Goal: Task Accomplishment & Management: Use online tool/utility

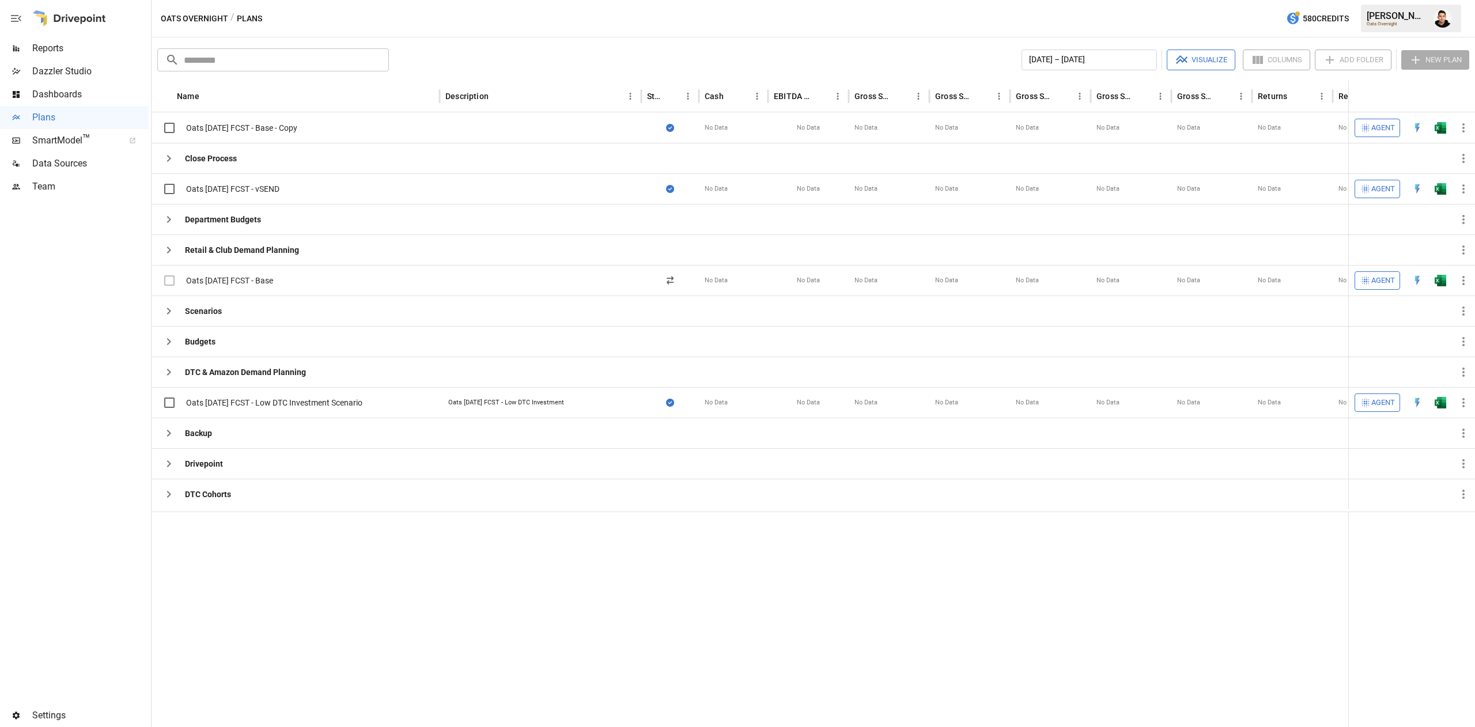
click at [879, 260] on div at bounding box center [889, 249] width 81 height 31
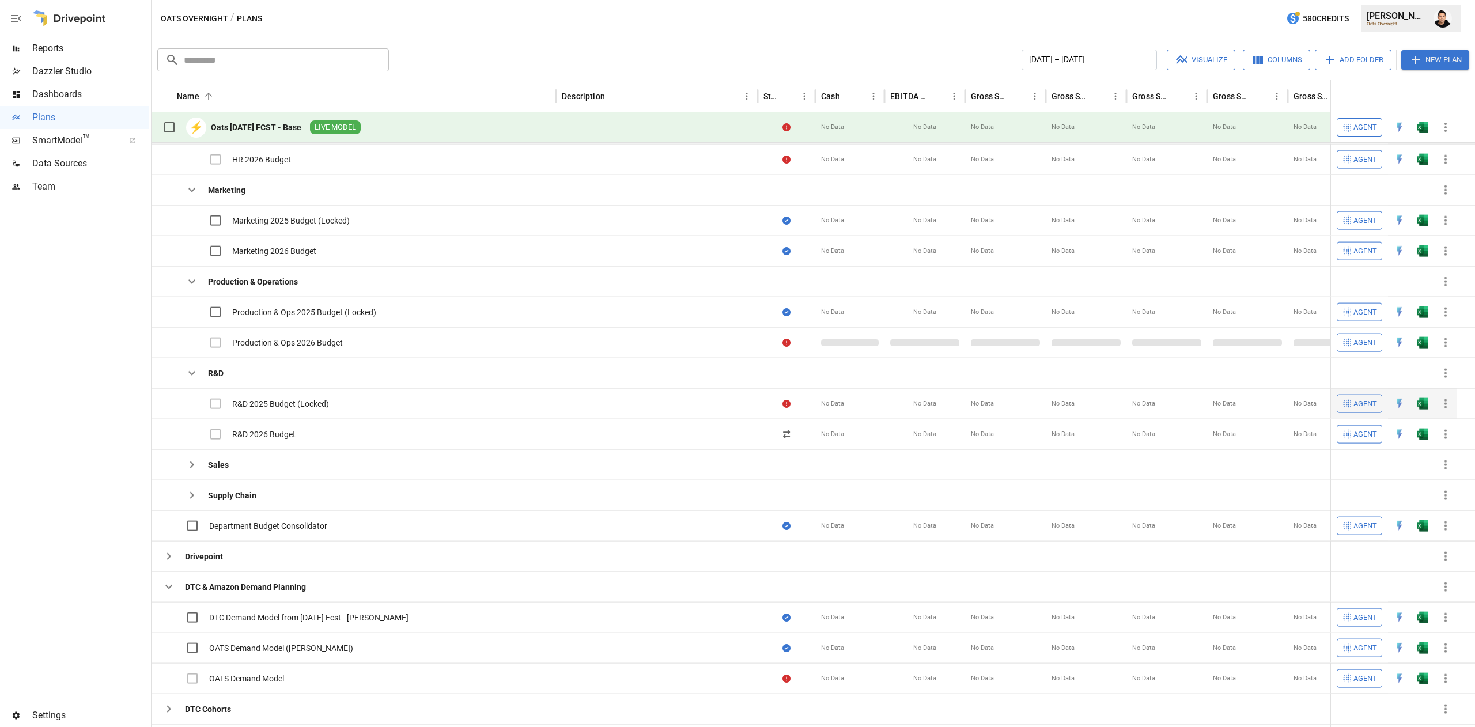
scroll to position [402, 0]
click at [1426, 437] on img "Open in Excel" at bounding box center [1423, 434] width 12 height 12
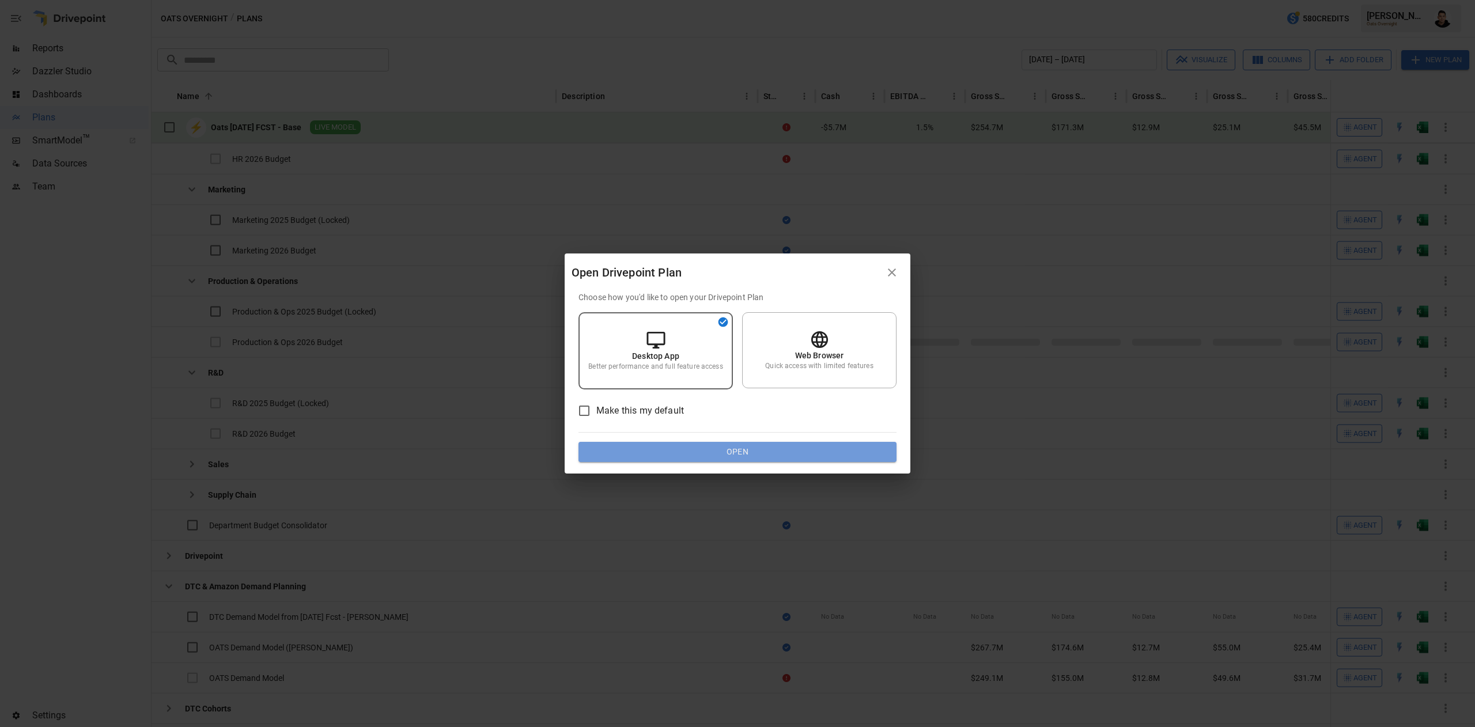
click at [816, 455] on button "Open" at bounding box center [737, 452] width 318 height 21
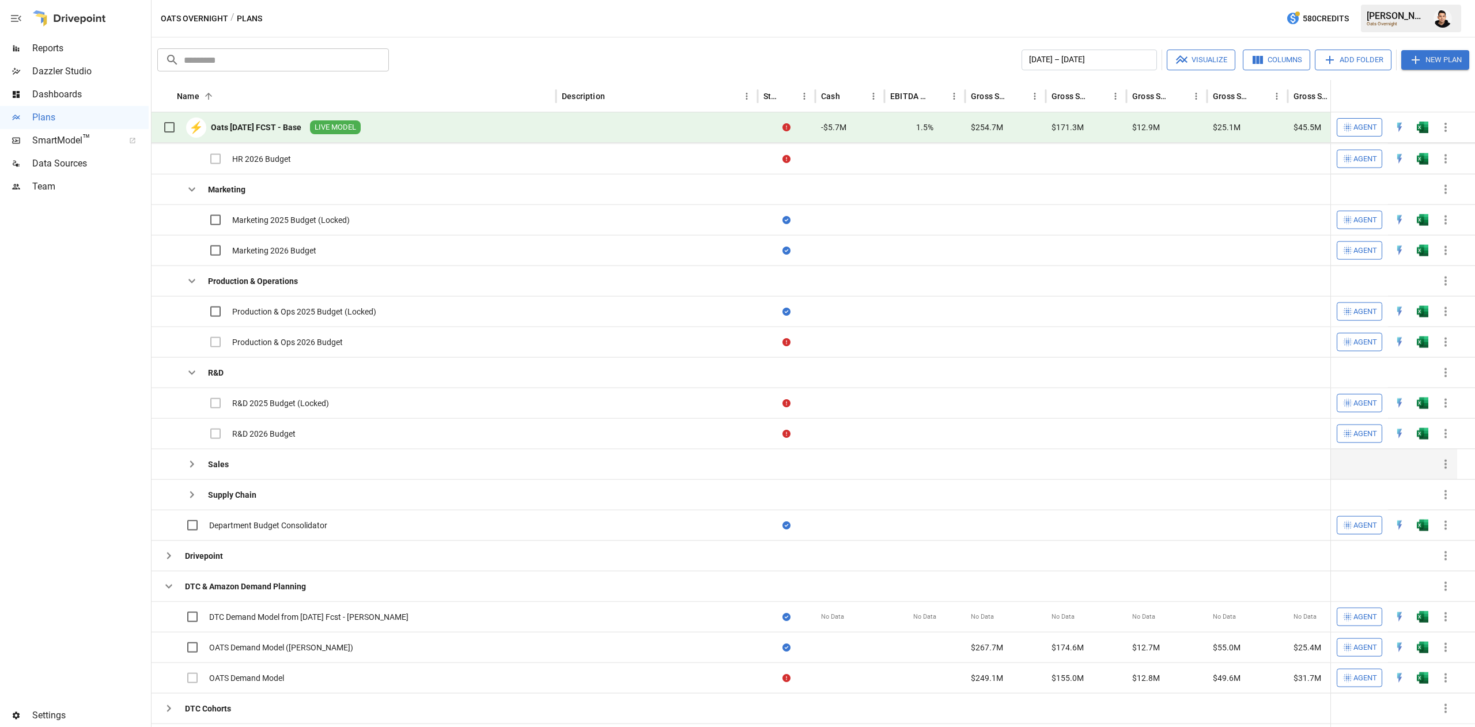
click at [187, 463] on icon "button" at bounding box center [192, 464] width 14 height 14
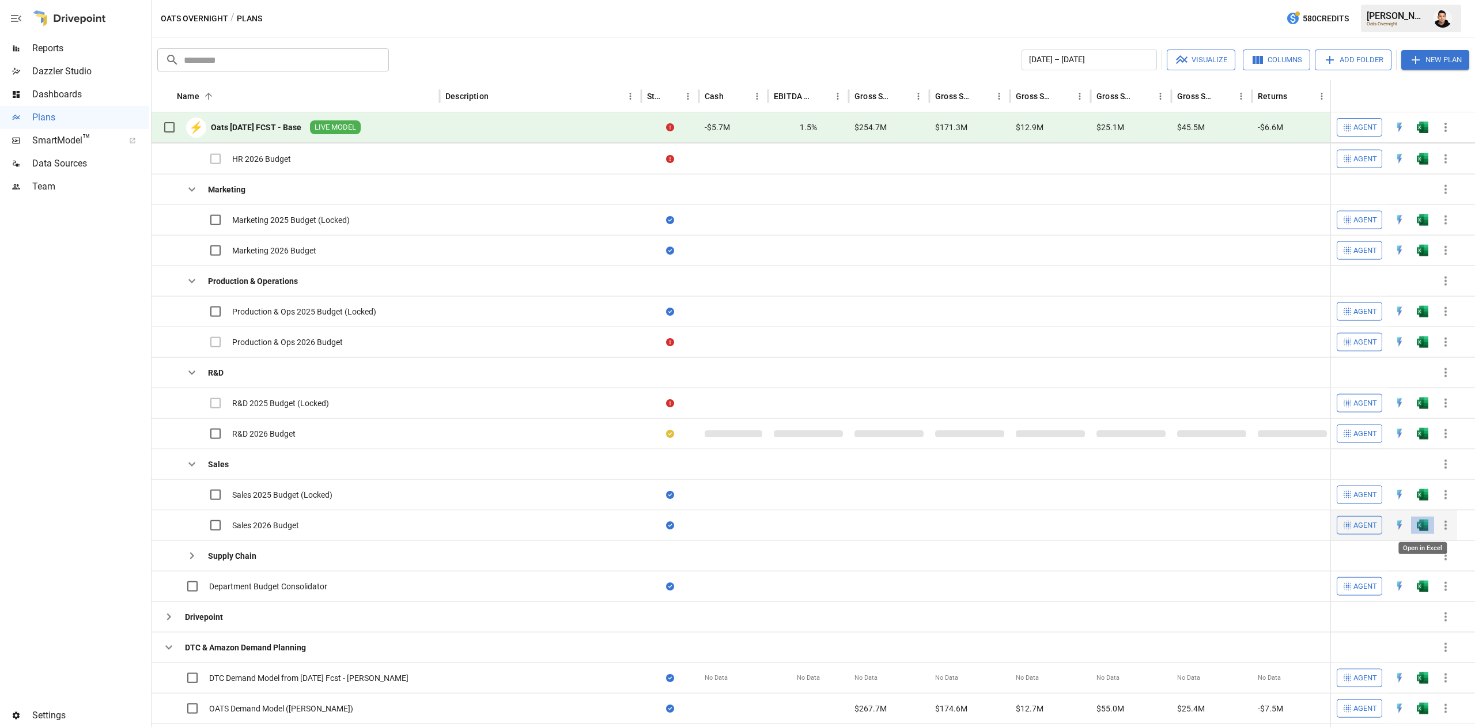
click at [1419, 525] on img "Open in Excel" at bounding box center [1423, 526] width 12 height 12
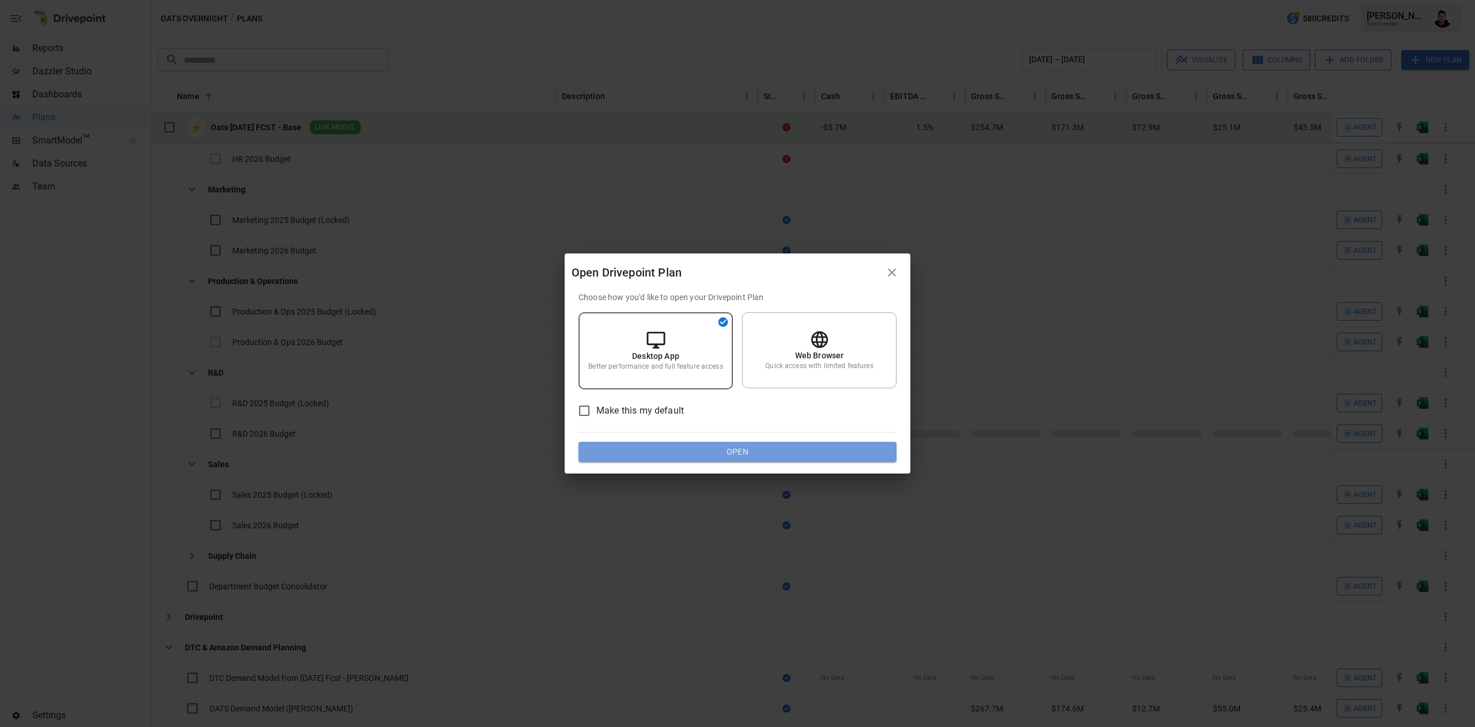
click at [815, 446] on button "Open" at bounding box center [737, 452] width 318 height 21
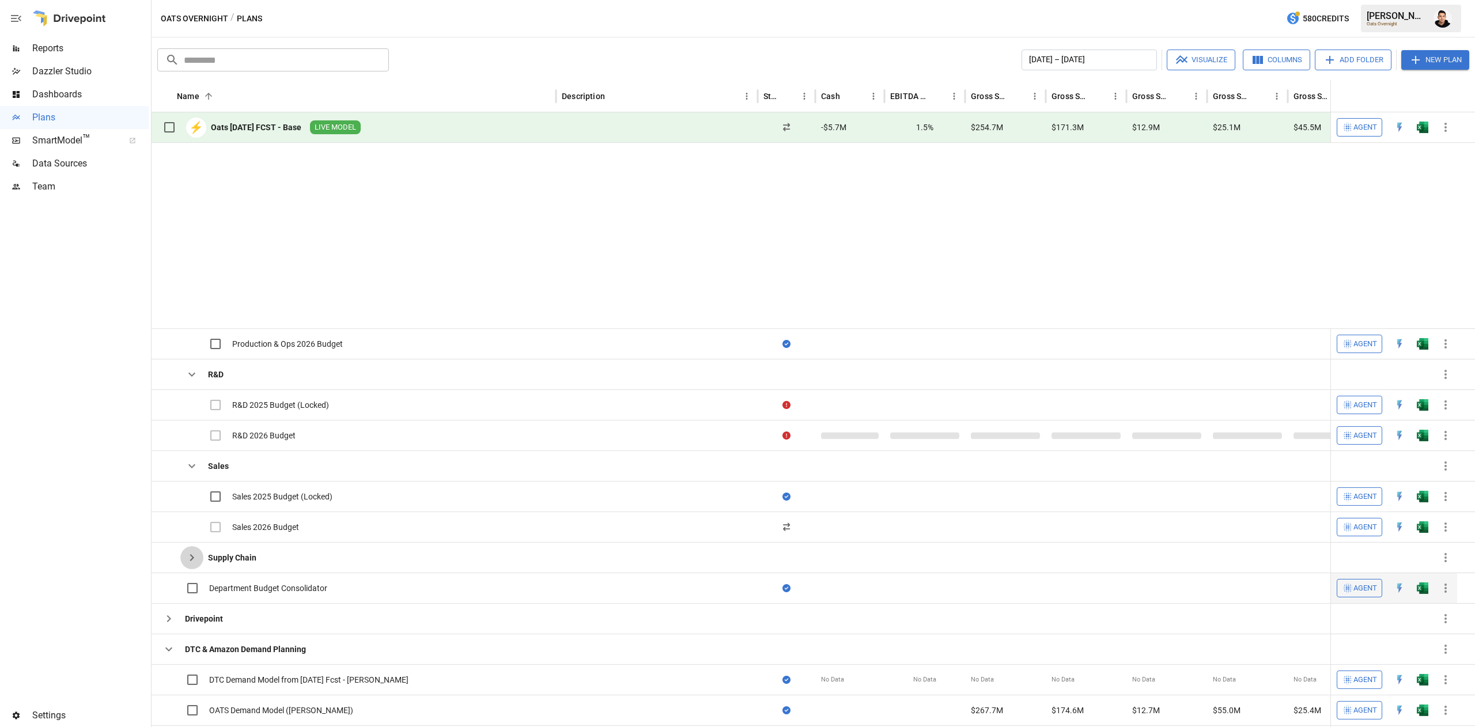
click at [185, 551] on icon "button" at bounding box center [192, 558] width 14 height 14
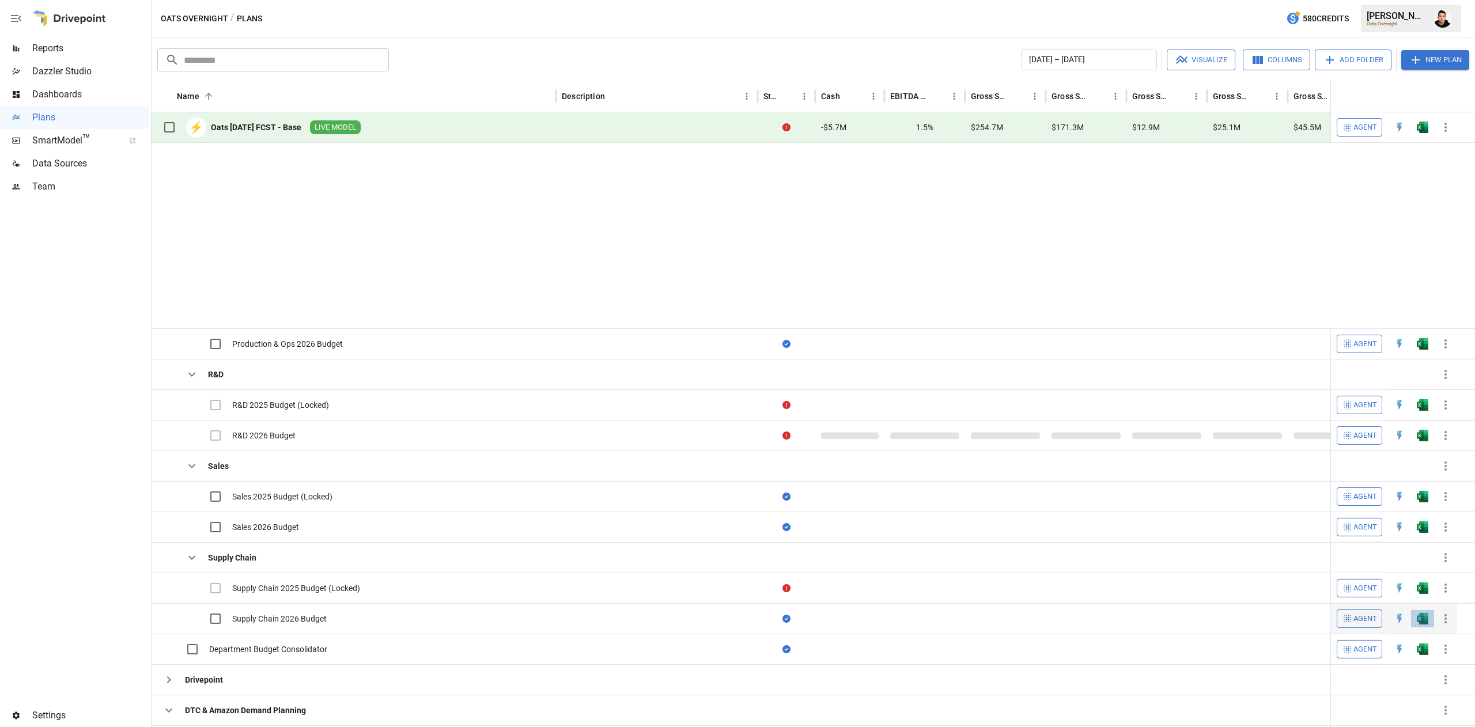
scroll to position [576, 0]
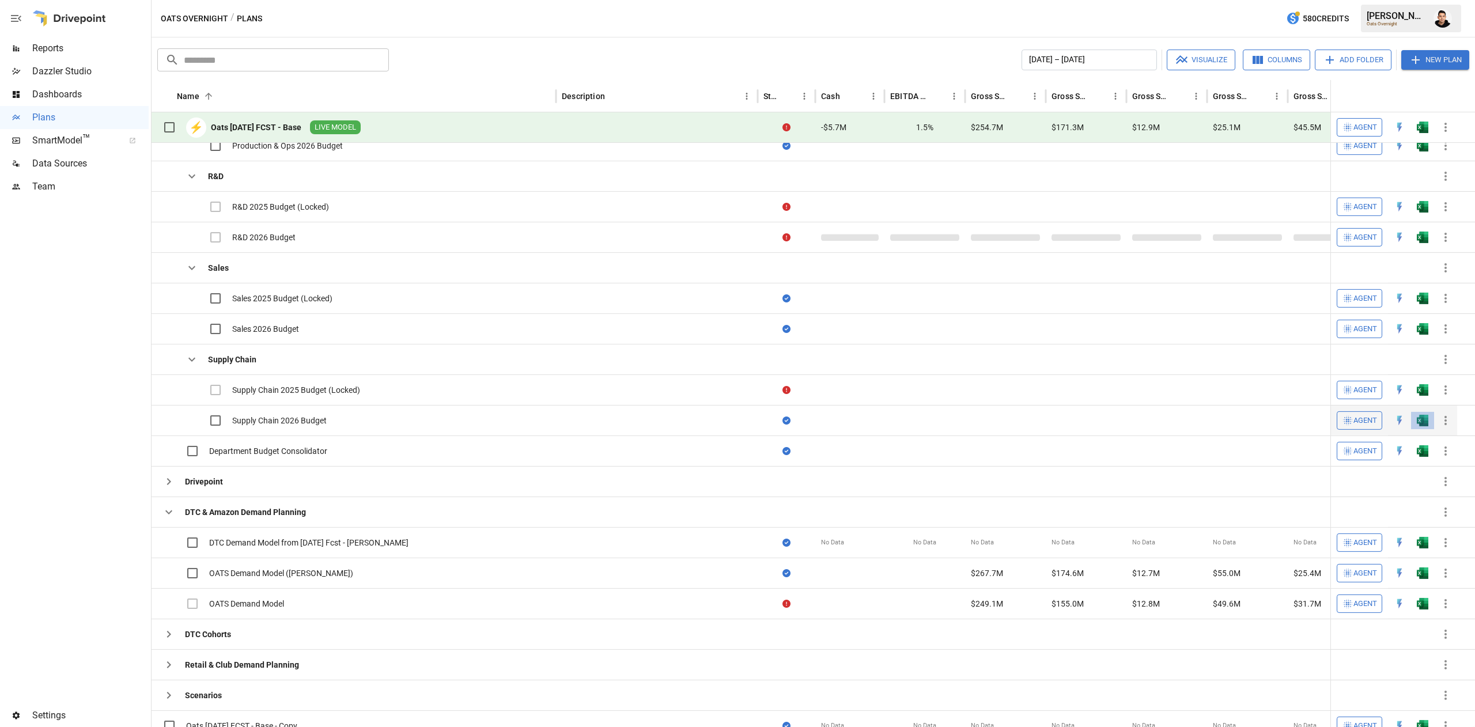
click at [1421, 424] on img "Open in Excel" at bounding box center [1423, 421] width 12 height 12
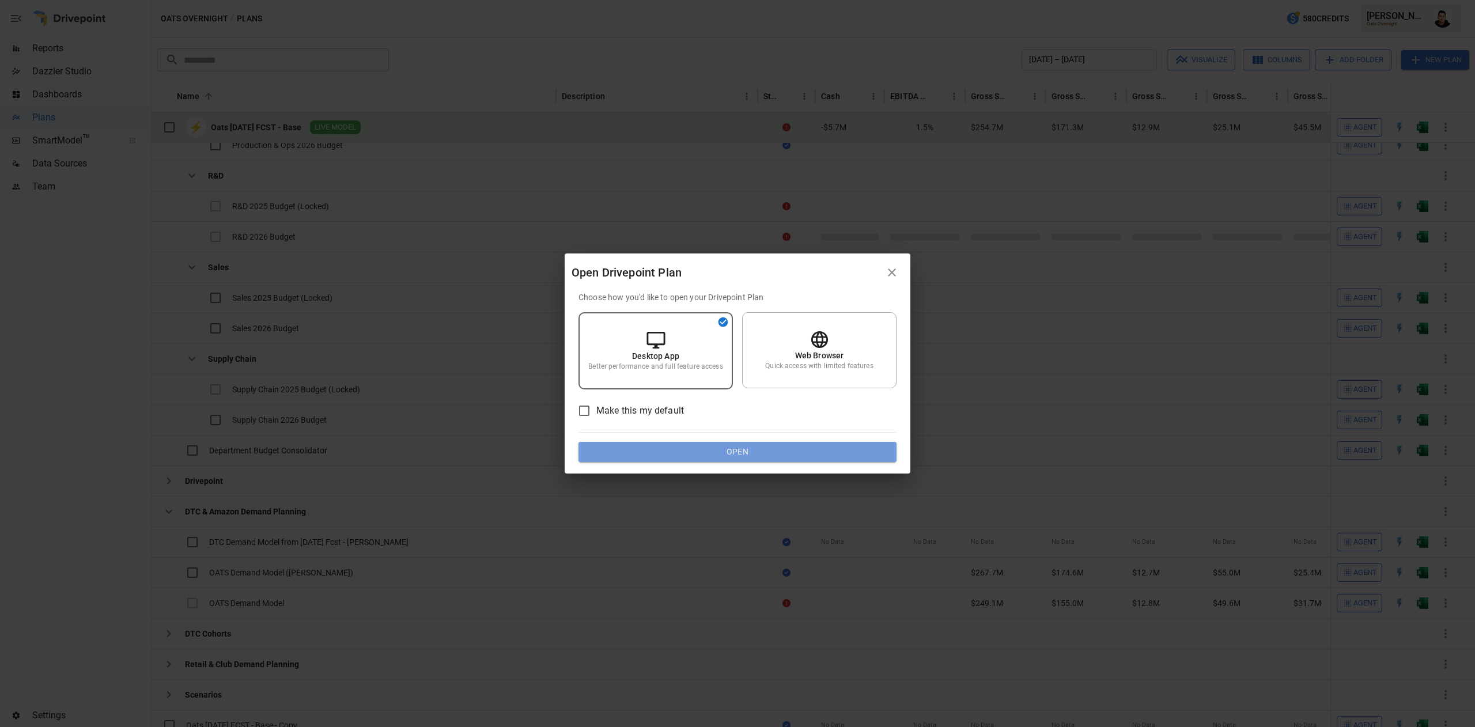
click at [874, 445] on button "Open" at bounding box center [737, 452] width 318 height 21
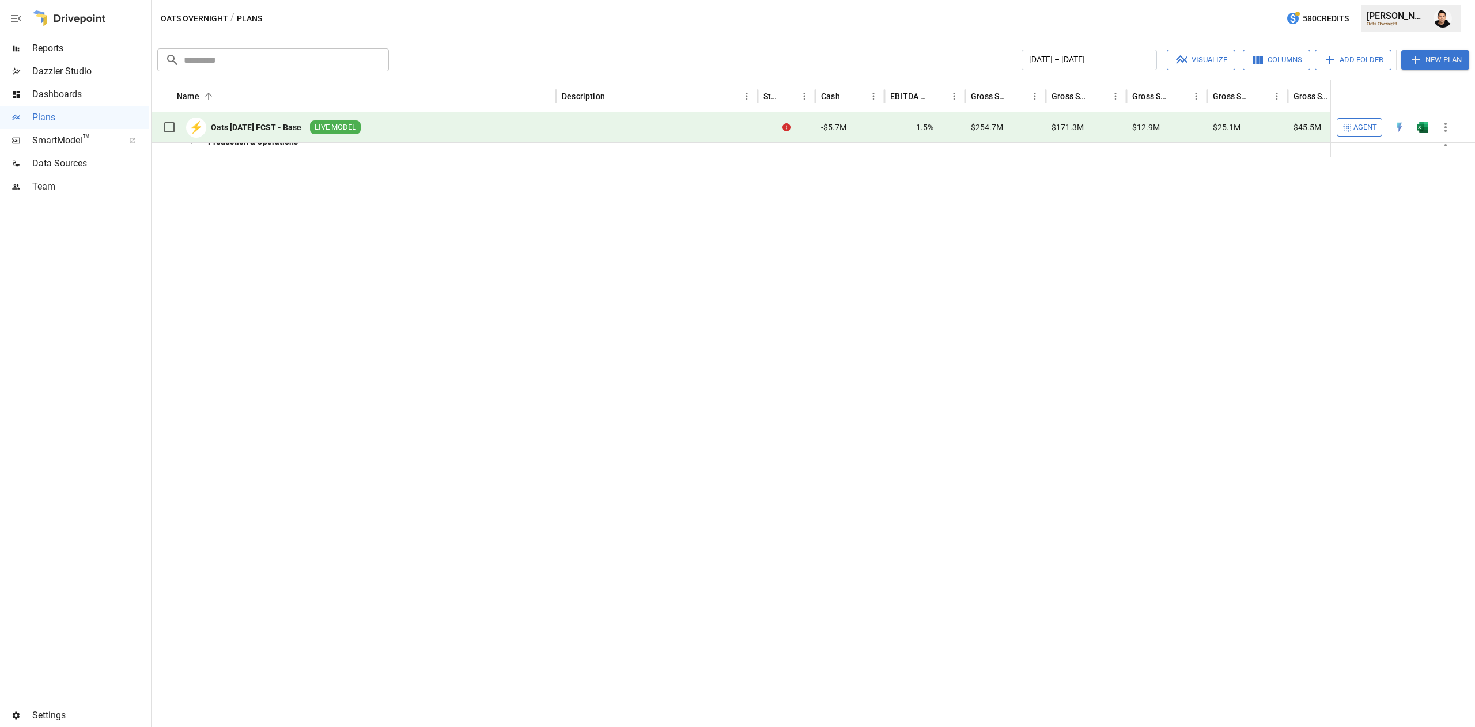
scroll to position [0, 0]
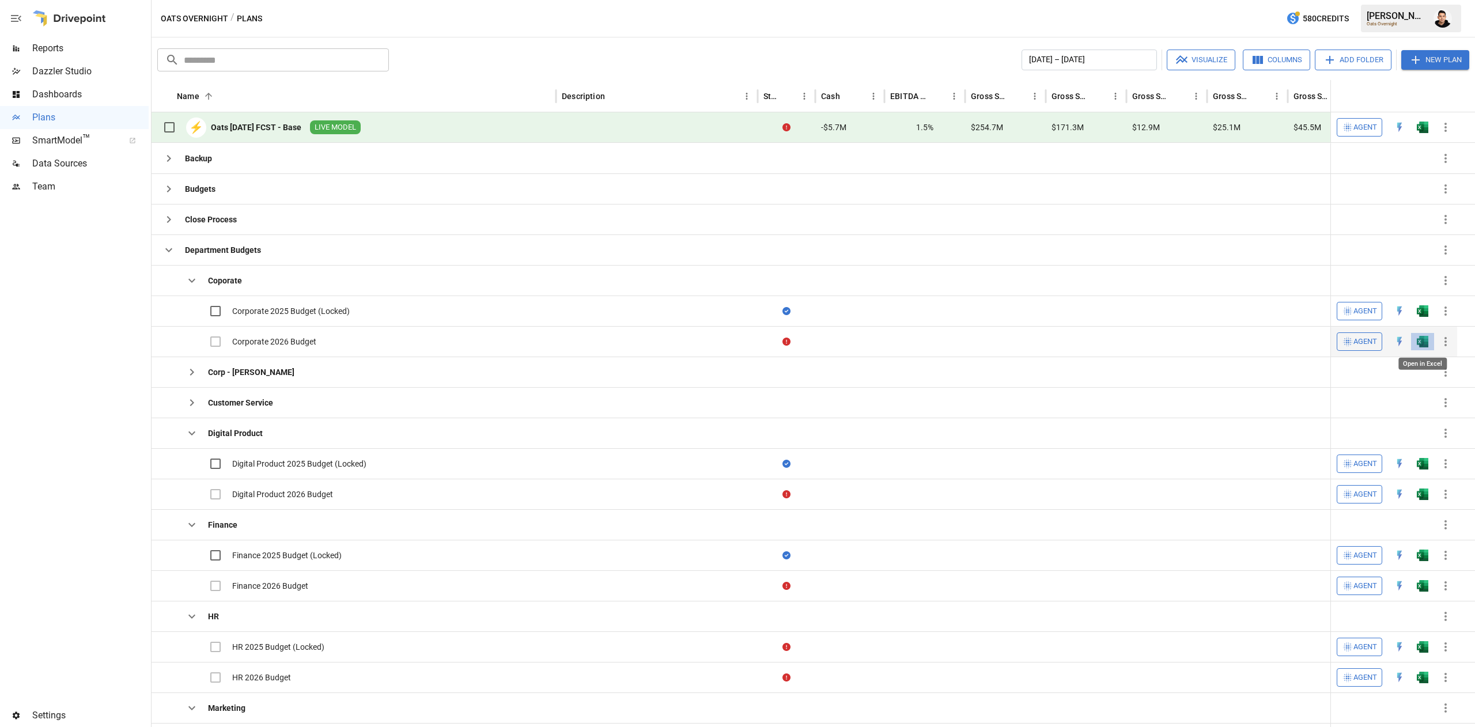
click at [1424, 344] on img "Open in Excel" at bounding box center [1423, 342] width 12 height 12
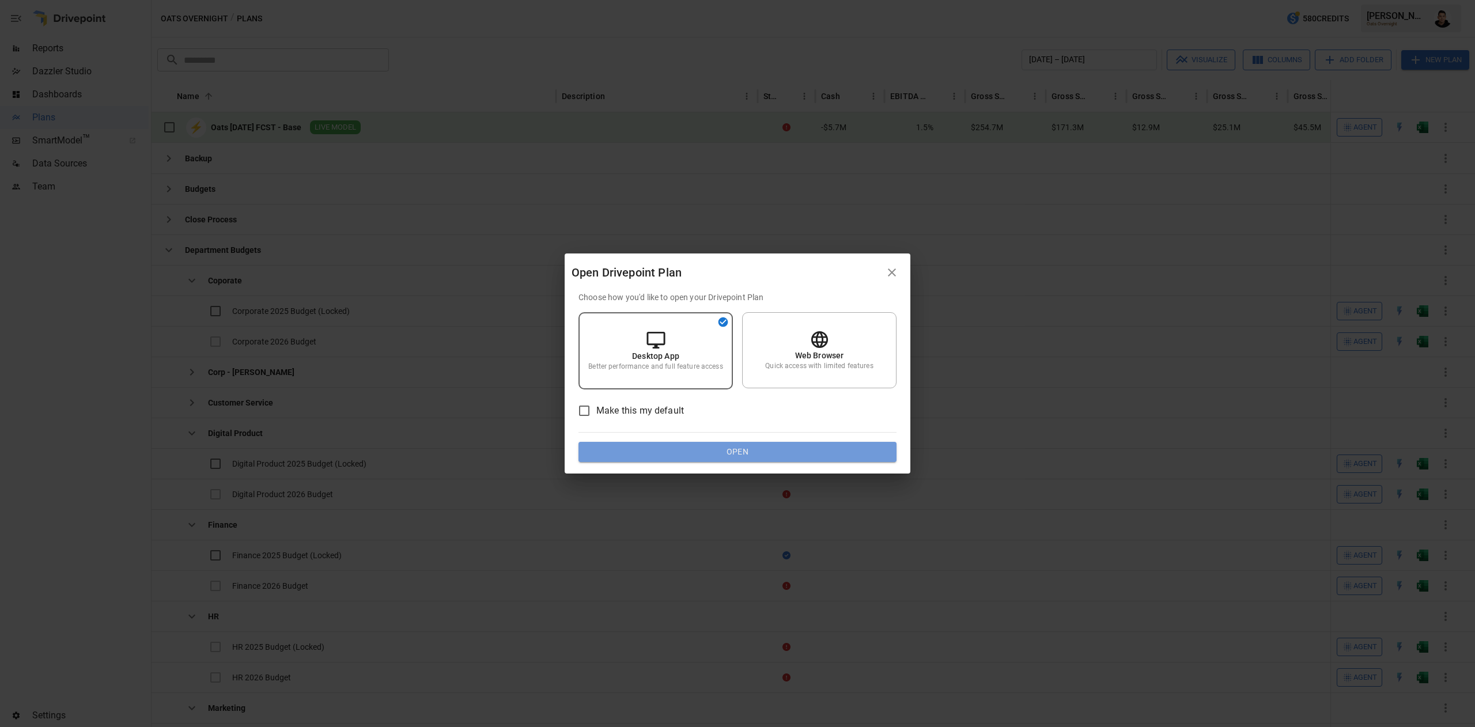
click at [792, 453] on button "Open" at bounding box center [737, 452] width 318 height 21
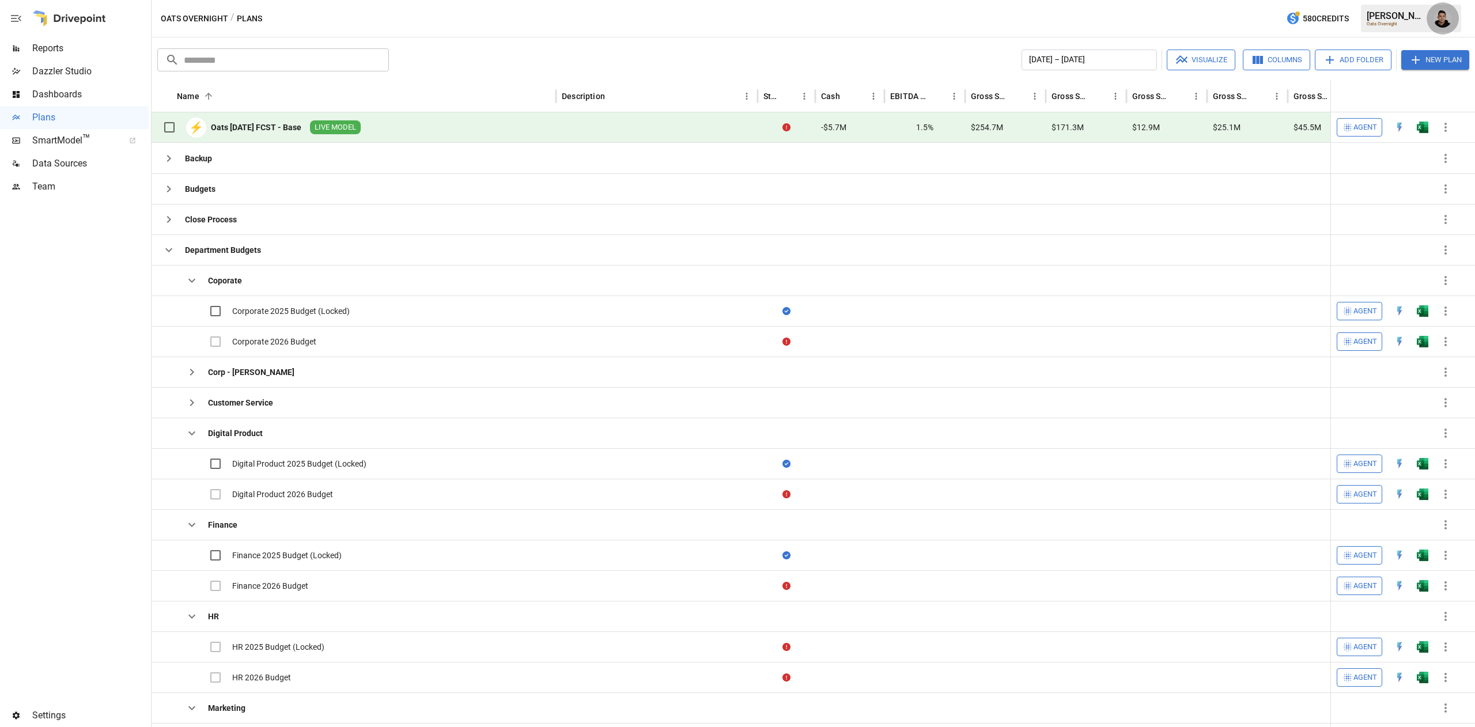
click at [1441, 10] on img "Francisco Sanchez" at bounding box center [1442, 18] width 18 height 18
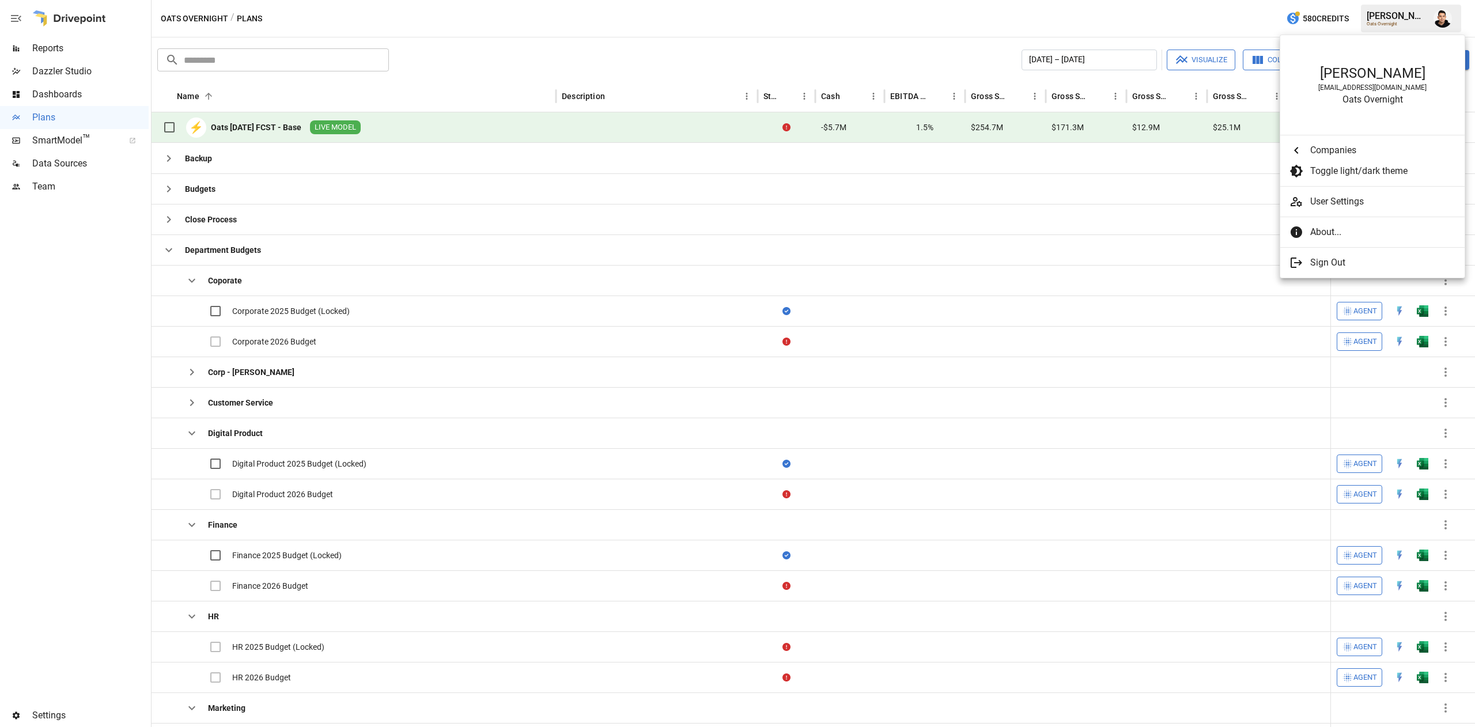
scroll to position [3726, 0]
click at [1304, 157] on div at bounding box center [1299, 150] width 21 height 14
click at [1362, 147] on span "Companies" at bounding box center [1382, 150] width 145 height 14
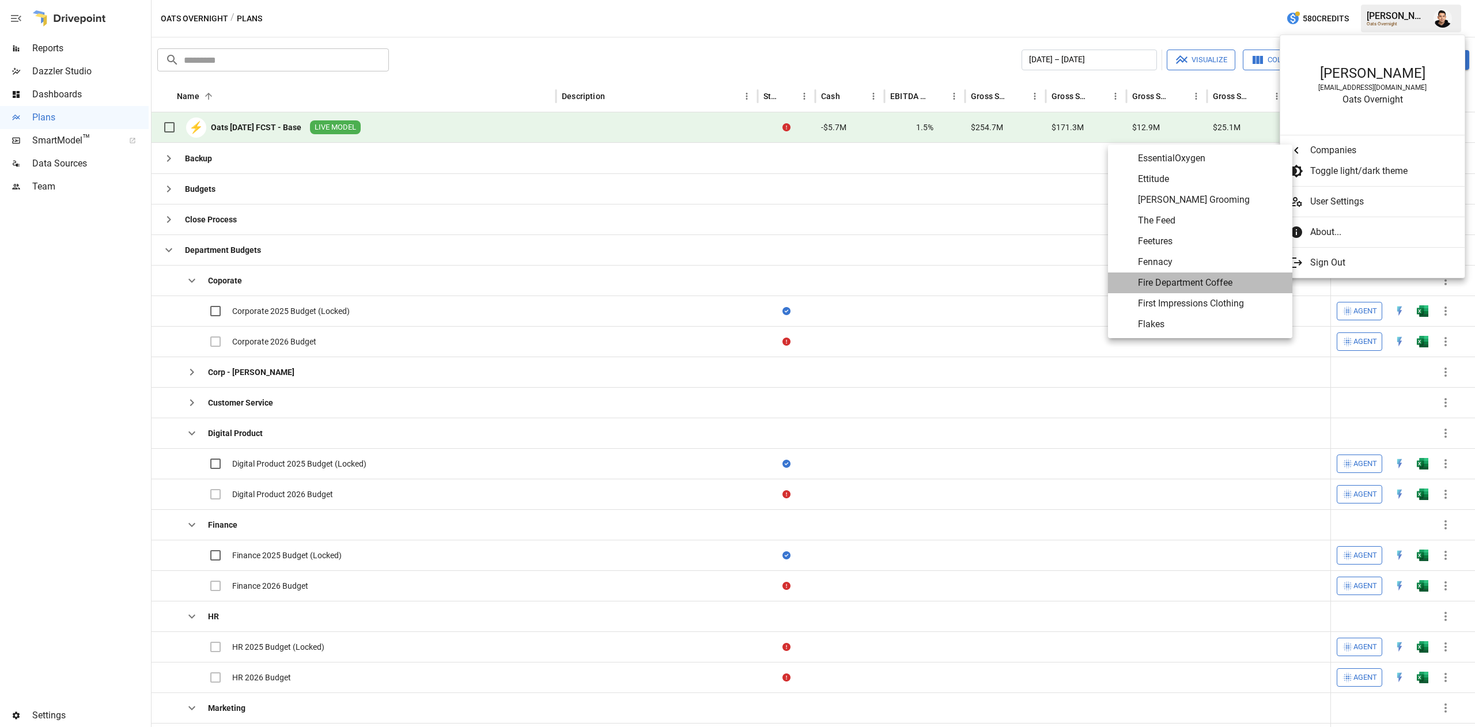
click at [1194, 278] on span "Fire Department Coffee" at bounding box center [1210, 283] width 145 height 14
